Goal: Communication & Community: Answer question/provide support

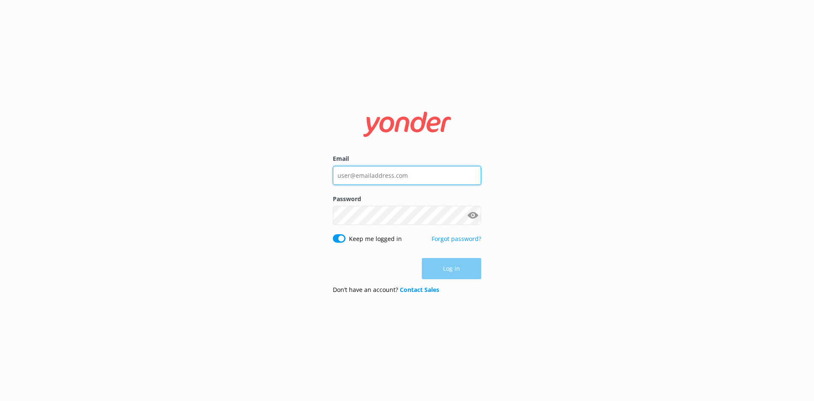
type input "[EMAIL_ADDRESS][DOMAIN_NAME]"
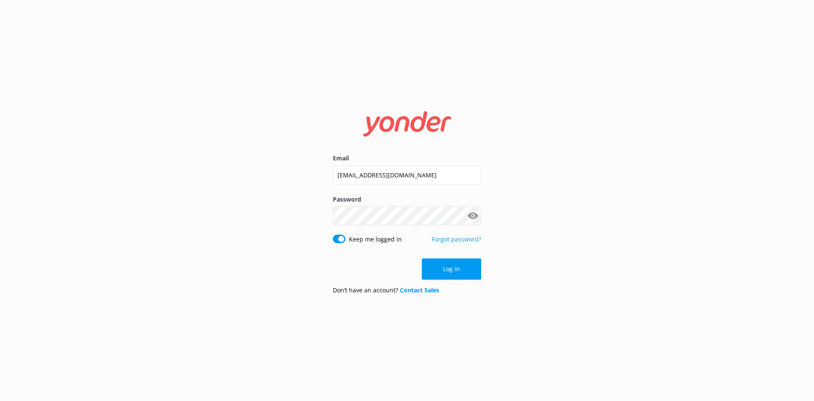
click at [447, 270] on div "Log in" at bounding box center [407, 268] width 148 height 21
click at [441, 277] on button "Log in" at bounding box center [451, 268] width 59 height 21
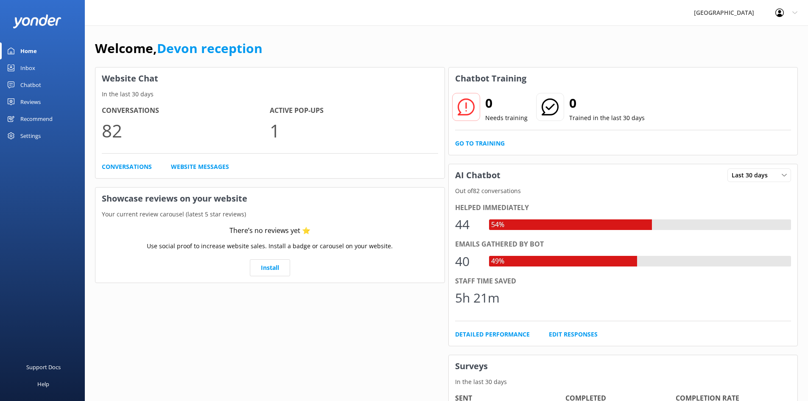
click at [25, 85] on div "Chatbot" at bounding box center [30, 84] width 21 height 17
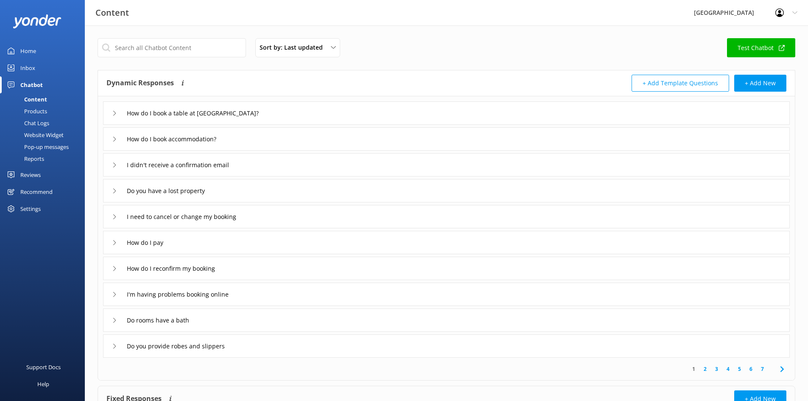
click at [31, 68] on div "Inbox" at bounding box center [27, 67] width 15 height 17
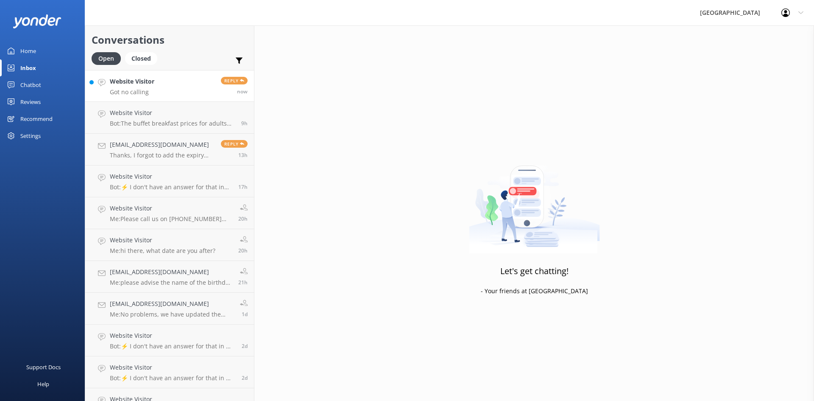
click at [162, 89] on link "Website Visitor Got no calling Reply now" at bounding box center [169, 86] width 169 height 32
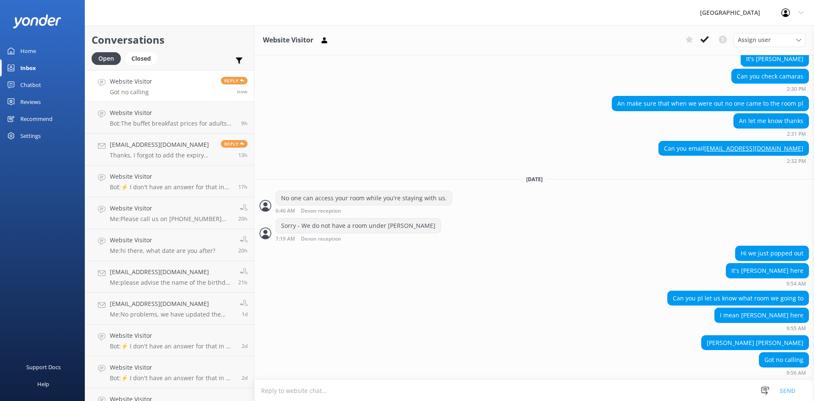
scroll to position [1202, 0]
click at [441, 390] on textarea at bounding box center [534, 390] width 560 height 21
click at [524, 391] on textarea at bounding box center [534, 390] width 560 height 21
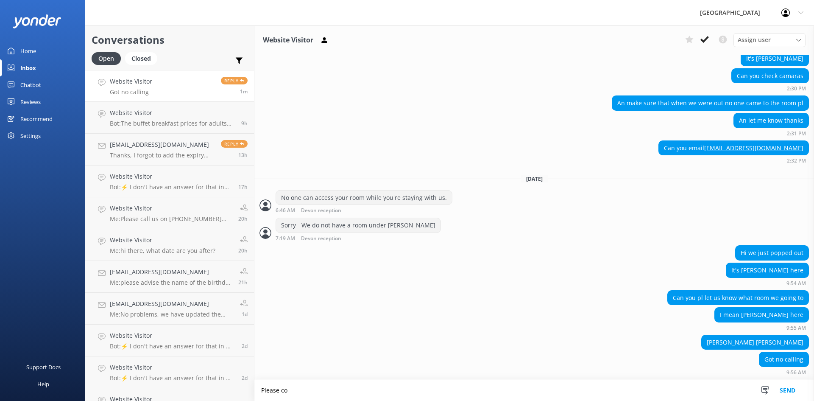
scroll to position [1202, 0]
click at [315, 388] on textarea "Please come t" at bounding box center [534, 389] width 560 height 21
type textarea "P"
type textarea "Please advise when you will be returning to the hotel"
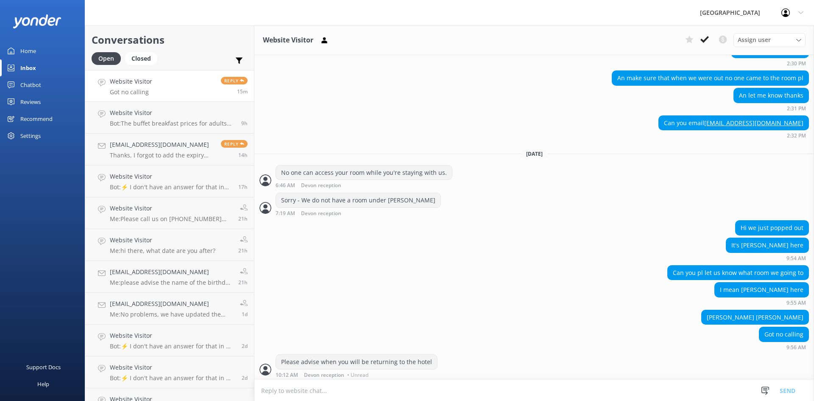
scroll to position [1229, 0]
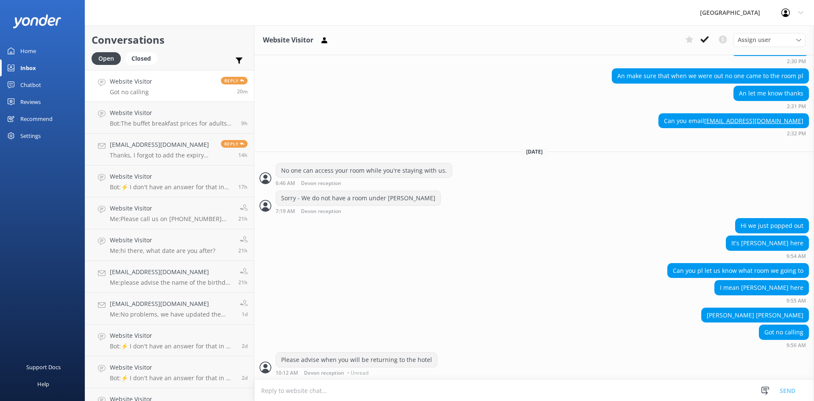
click at [349, 385] on textarea at bounding box center [534, 390] width 560 height 21
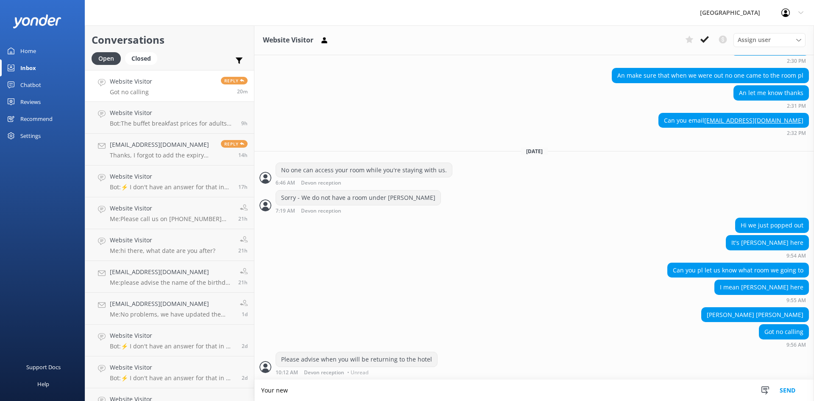
scroll to position [1229, 0]
type textarea "Your new room is ready - we will need to get you moved asap."
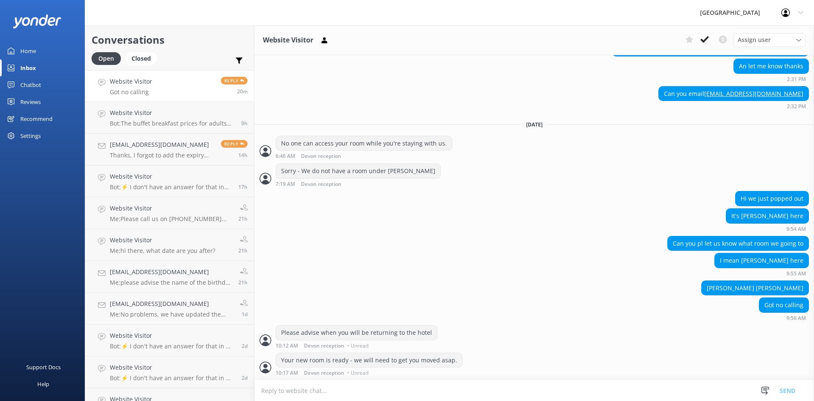
scroll to position [1256, 0]
click at [561, 275] on div "I mean [PERSON_NAME] here 9:55 AM" at bounding box center [534, 264] width 560 height 23
click at [159, 156] on p "Thanks, I forgot to add the expiry date, let me resend the email, with thanks" at bounding box center [162, 155] width 105 height 8
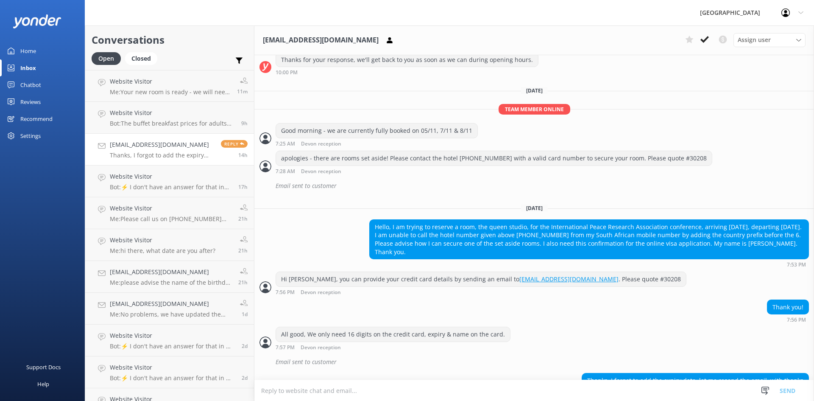
scroll to position [304, 0]
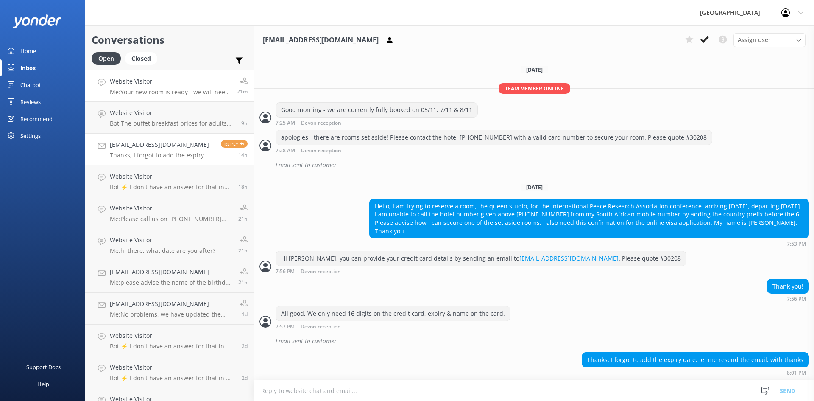
click at [185, 92] on p "Me: Your new room is ready - we will need to get you moved asap." at bounding box center [170, 92] width 121 height 8
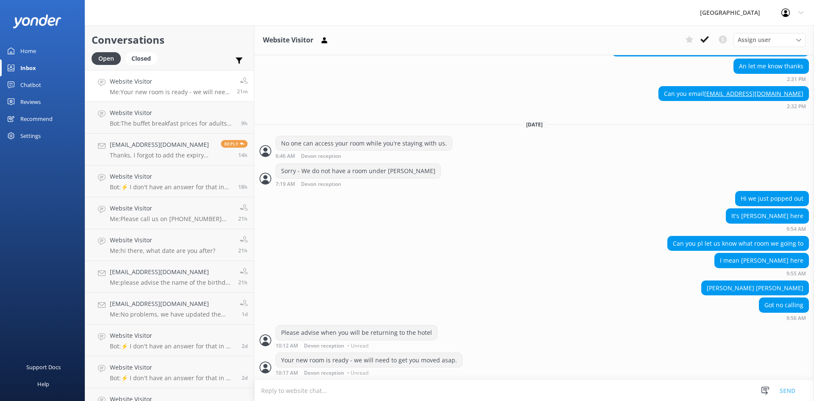
scroll to position [1256, 0]
click at [199, 106] on link "Website Visitor Bot: The buffet breakfast prices for adults are $34.90 for cook…" at bounding box center [169, 118] width 169 height 32
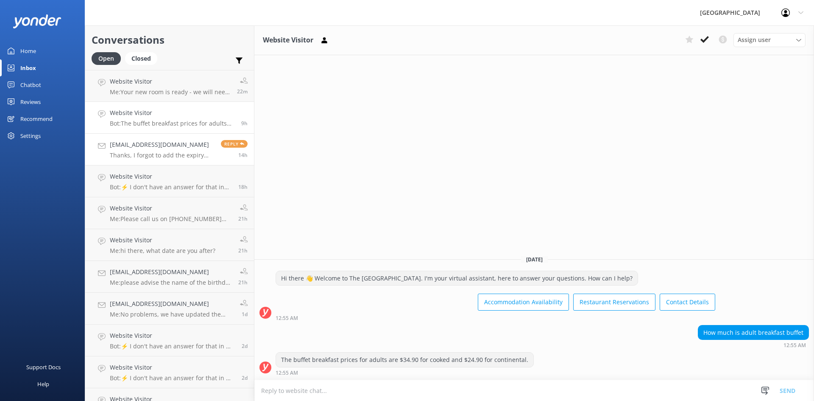
click at [182, 145] on h4 "[EMAIL_ADDRESS][DOMAIN_NAME]" at bounding box center [162, 144] width 105 height 9
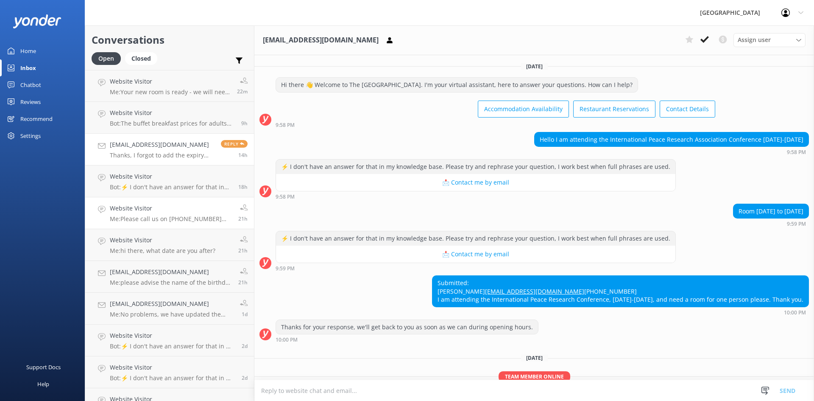
click at [153, 212] on h4 "Website Visitor" at bounding box center [171, 207] width 122 height 9
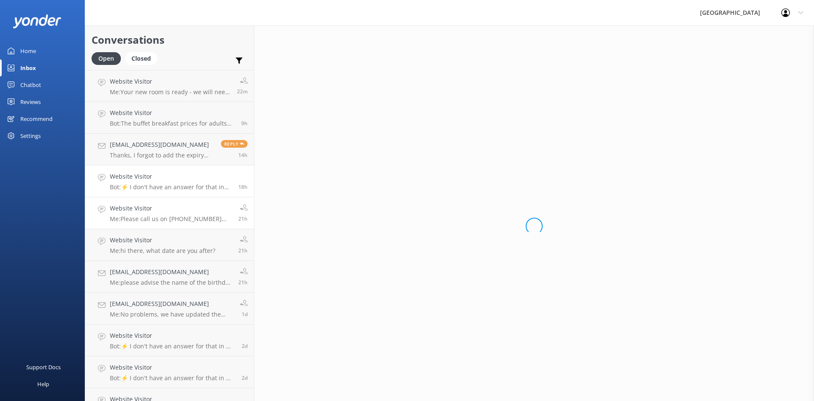
click at [164, 177] on h4 "Website Visitor" at bounding box center [171, 176] width 122 height 9
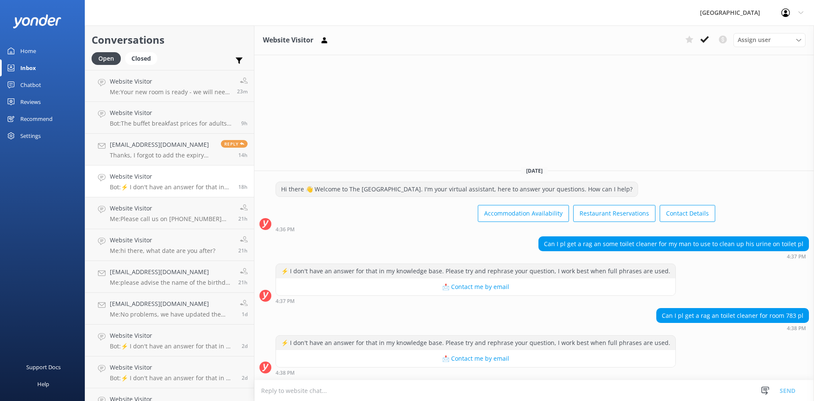
drag, startPoint x: 782, startPoint y: 332, endPoint x: 764, endPoint y: 329, distance: 17.7
click at [780, 331] on div "Can I pl get a rag an toilet cleaner for room 783 pl 4:38 PM" at bounding box center [534, 322] width 560 height 28
click at [193, 184] on p "Bot: ⚡ I don't have an answer for that in my knowledge base. Please try and rep…" at bounding box center [171, 187] width 122 height 8
click at [181, 210] on h4 "Website Visitor" at bounding box center [171, 207] width 122 height 9
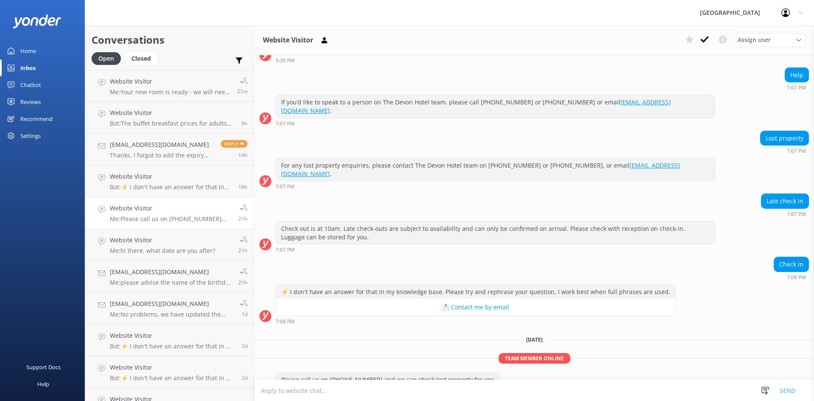
scroll to position [139, 0]
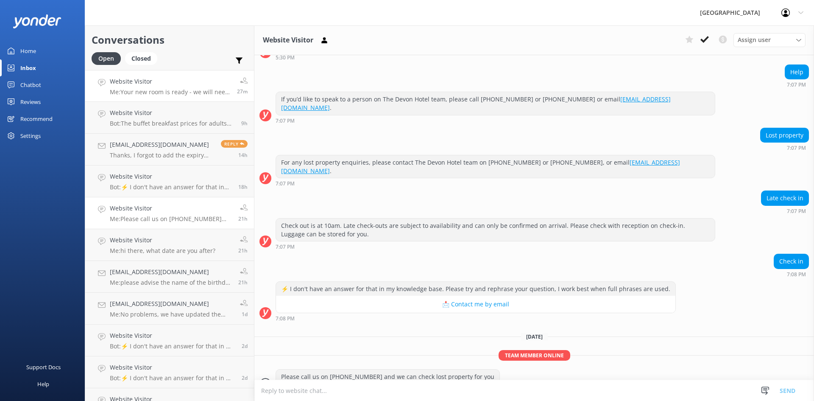
click at [203, 96] on link "Website Visitor Me: Your new room is ready - we will need to get you moved asap…" at bounding box center [169, 86] width 169 height 32
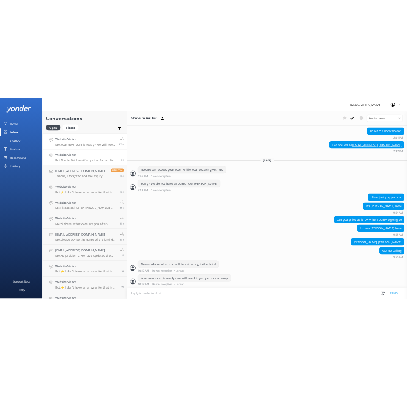
scroll to position [1256, 0]
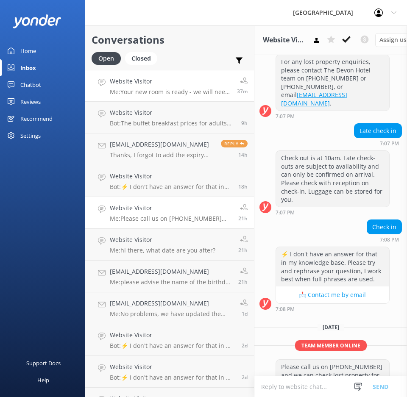
scroll to position [366, 0]
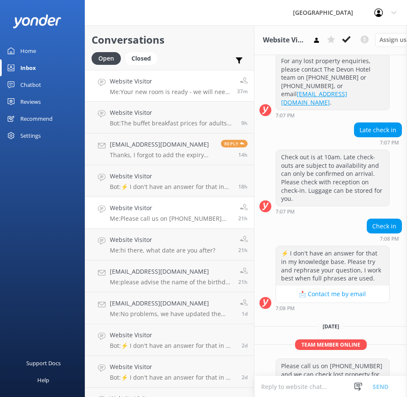
click at [169, 94] on p "Me: Your new room is ready - we will need to get you moved asap." at bounding box center [170, 92] width 121 height 8
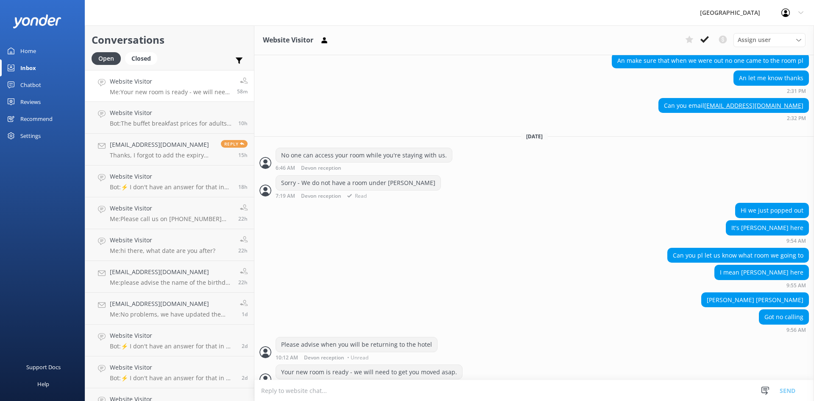
scroll to position [1256, 0]
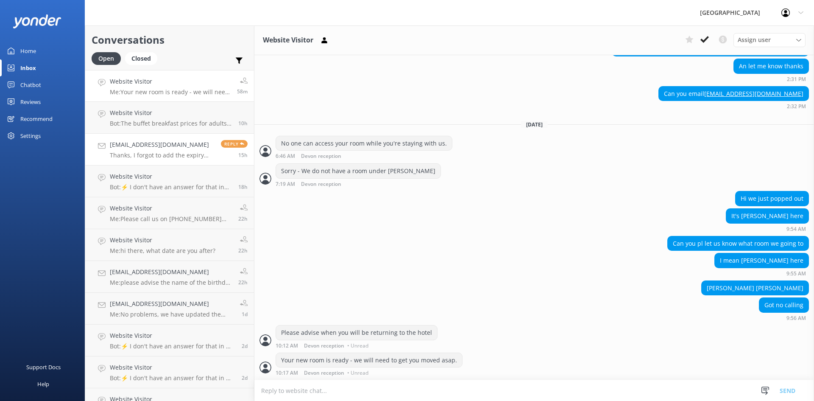
click at [190, 153] on p "Thanks, I forgot to add the expiry date, let me resend the email, with thanks" at bounding box center [162, 155] width 105 height 8
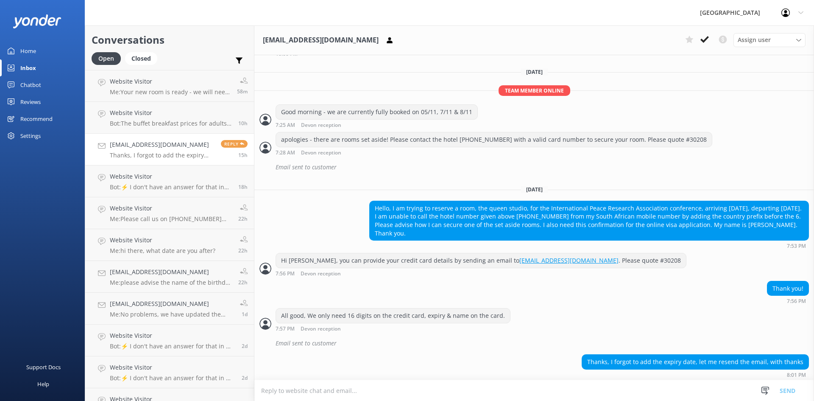
scroll to position [304, 0]
